Goal: Navigation & Orientation: Understand site structure

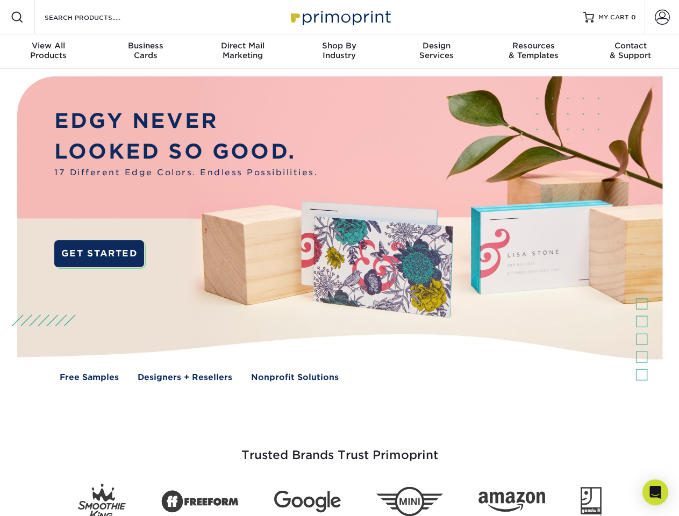
click at [339, 258] on img at bounding box center [339, 237] width 672 height 336
click at [17, 17] on span at bounding box center [17, 17] width 13 height 13
click at [662, 17] on span at bounding box center [662, 17] width 15 height 15
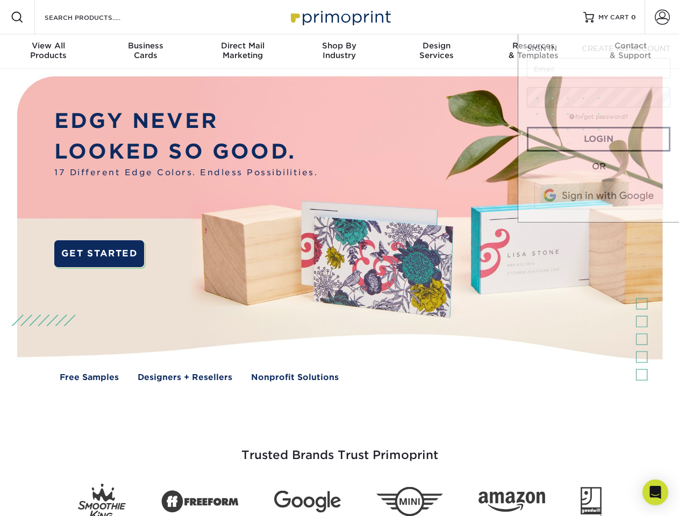
click at [48, 52] on div "View All Products" at bounding box center [48, 50] width 97 height 19
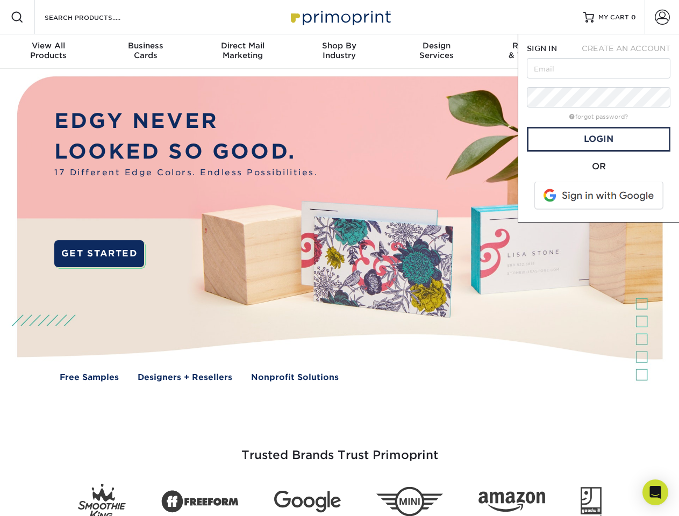
click at [145, 52] on div "Business Cards" at bounding box center [145, 50] width 97 height 19
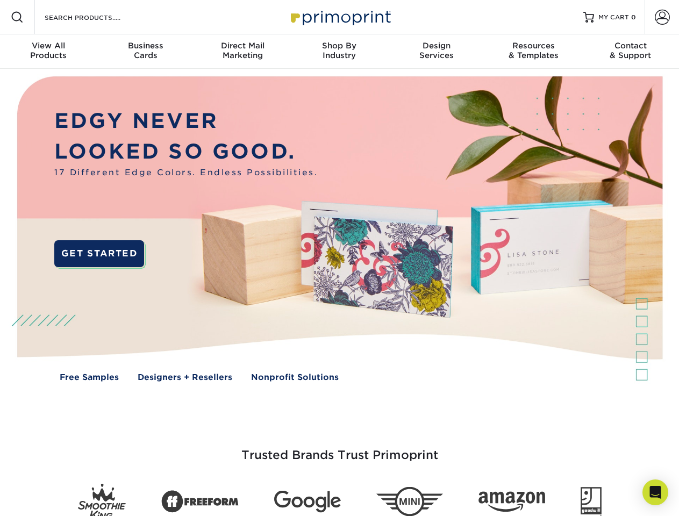
click at [243, 52] on div "Direct Mail Marketing" at bounding box center [242, 50] width 97 height 19
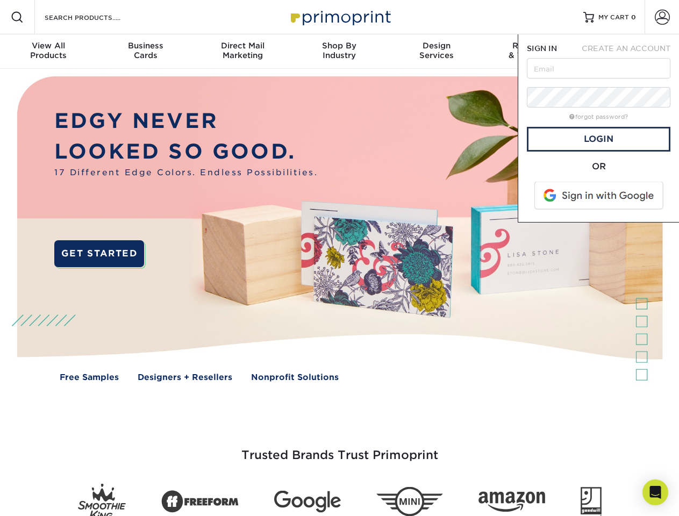
click at [339, 52] on div "Shop By Industry" at bounding box center [339, 50] width 97 height 19
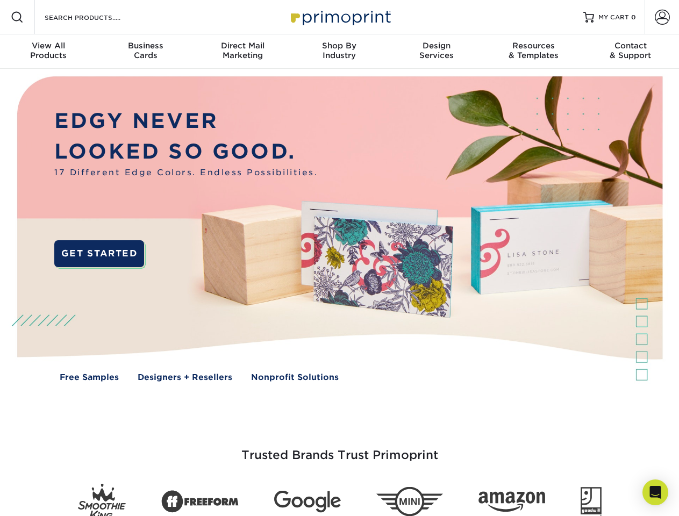
click at [437, 52] on div "Design Services" at bounding box center [436, 50] width 97 height 19
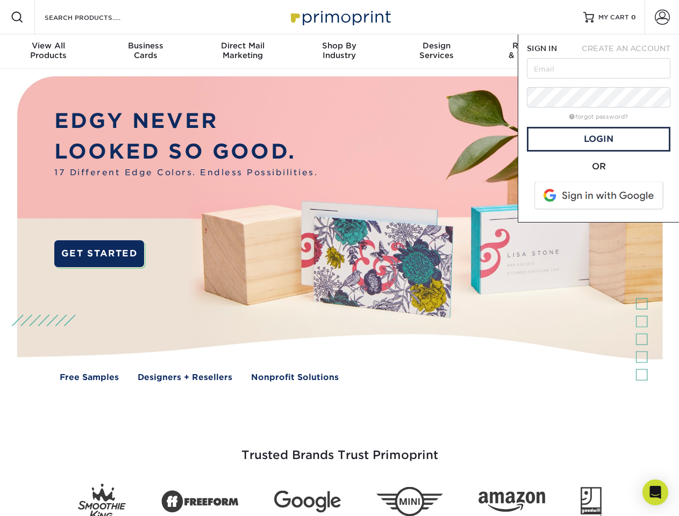
click at [534, 52] on span "SIGN IN" at bounding box center [542, 48] width 30 height 9
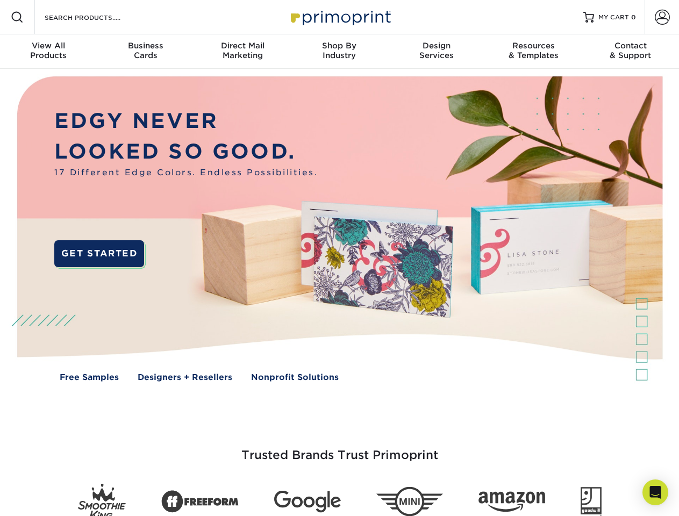
click at [631, 52] on div "Contact & Support" at bounding box center [631, 50] width 97 height 19
